Goal: Transaction & Acquisition: Purchase product/service

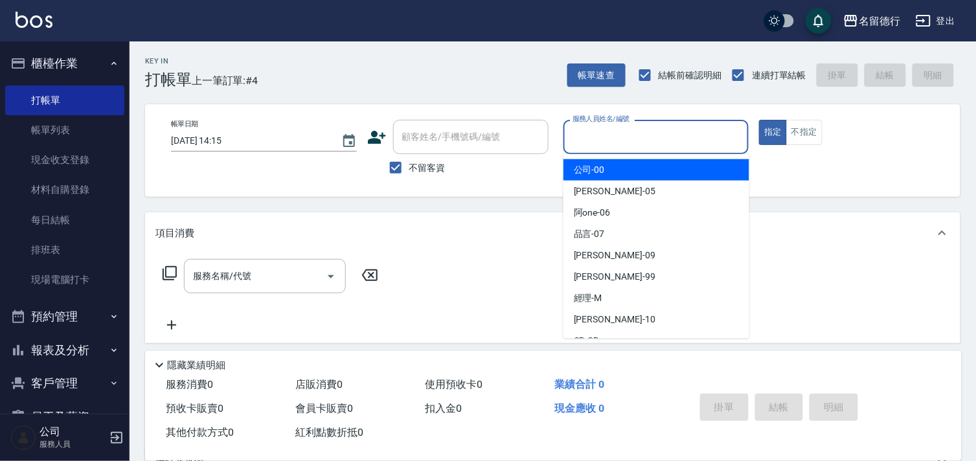
click at [620, 133] on input "服務人員姓名/編號" at bounding box center [656, 137] width 174 height 23
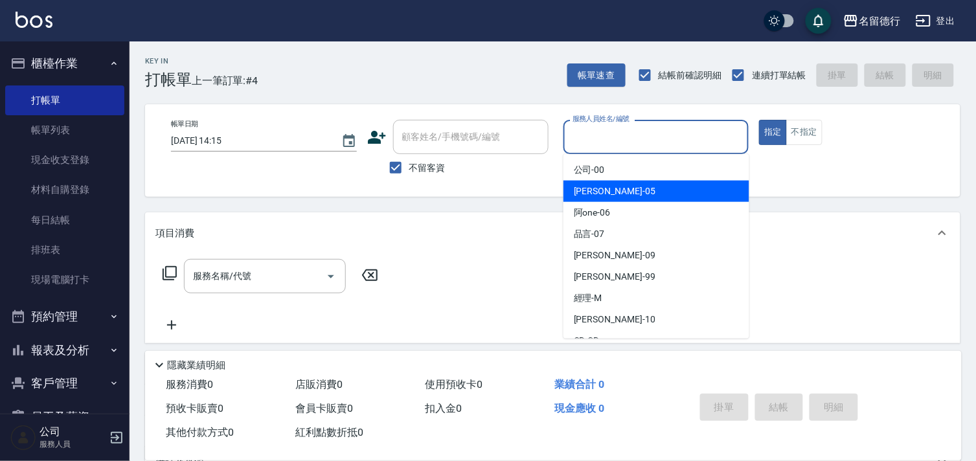
click at [623, 193] on div "[PERSON_NAME]-05" at bounding box center [656, 191] width 186 height 21
type input "[PERSON_NAME]-05"
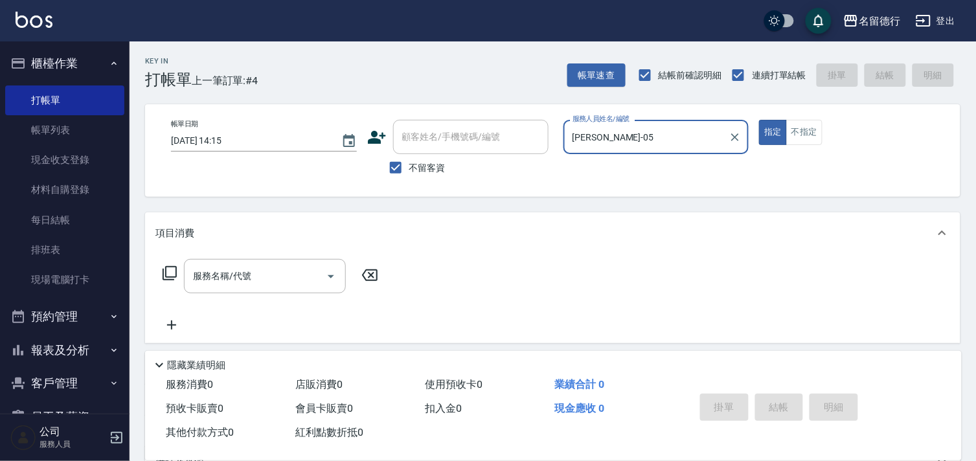
click at [172, 267] on icon at bounding box center [170, 273] width 16 height 16
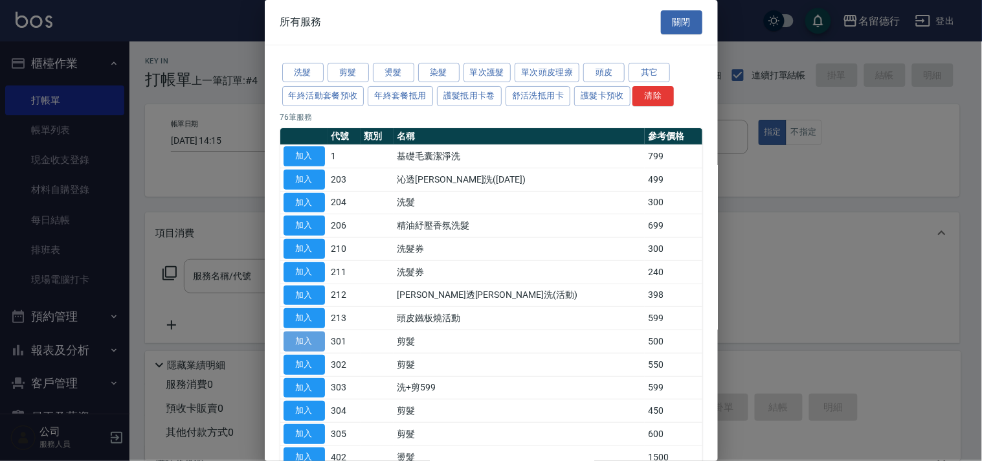
click at [321, 343] on button "加入" at bounding box center [304, 341] width 41 height 20
type input "剪髮(301)"
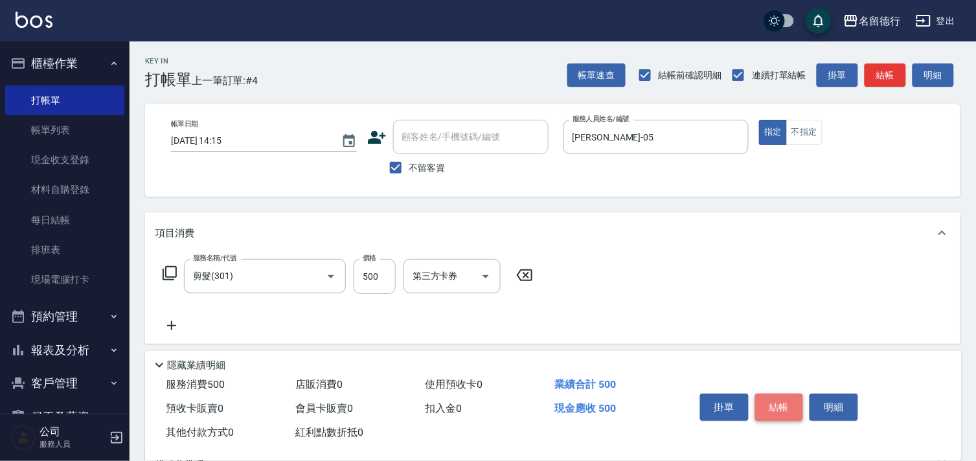
click at [787, 404] on button "結帳" at bounding box center [779, 407] width 49 height 27
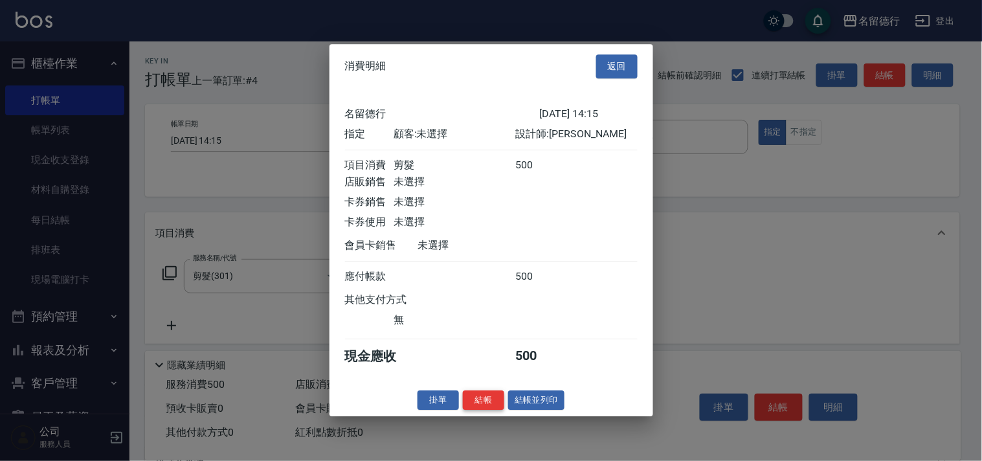
click at [499, 410] on button "結帳" at bounding box center [483, 400] width 41 height 20
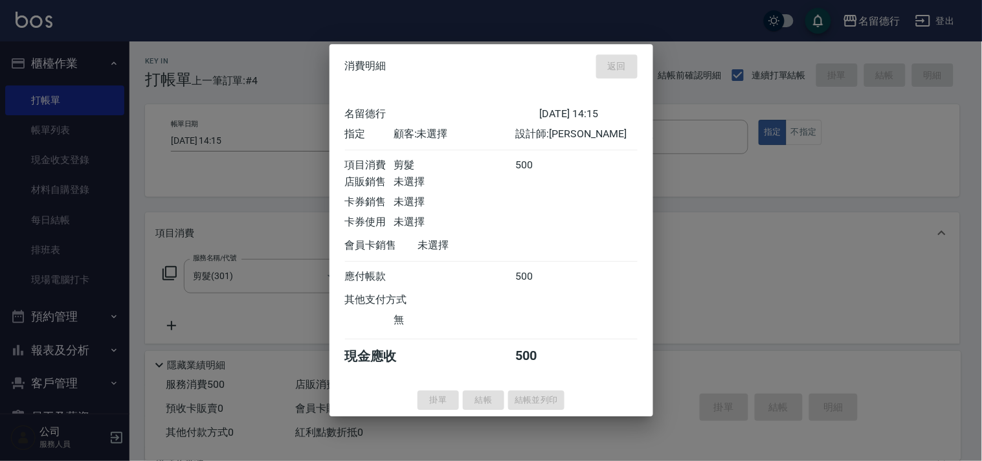
type input "[DATE] 16:14"
